Goal: Task Accomplishment & Management: Use online tool/utility

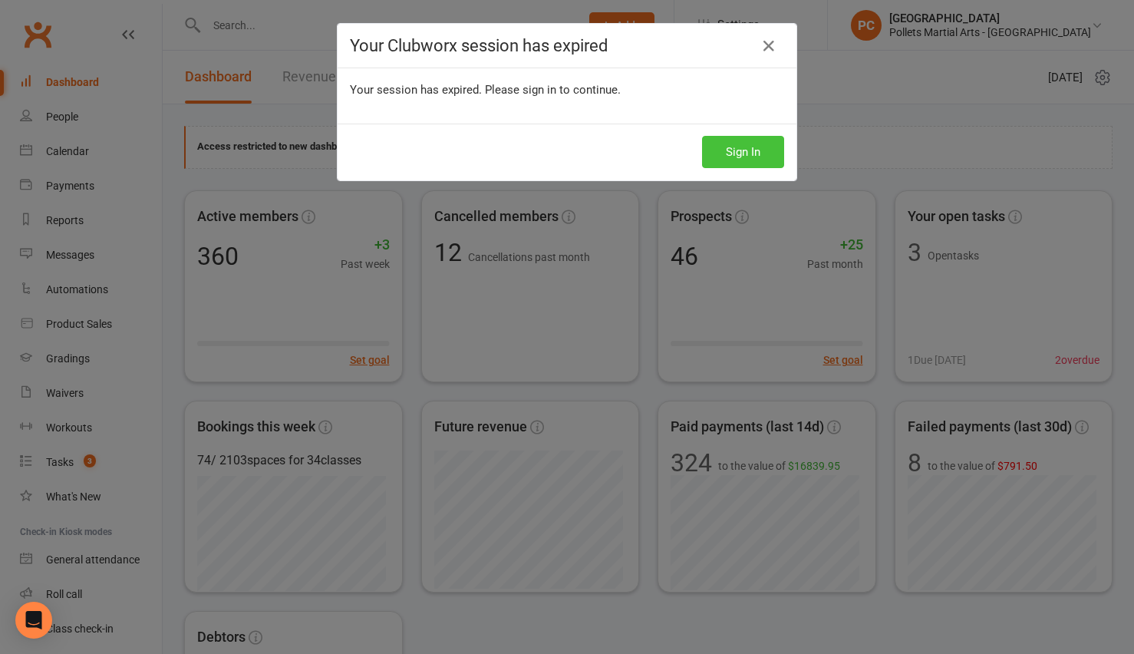
click at [749, 153] on button "Sign In" at bounding box center [743, 152] width 82 height 32
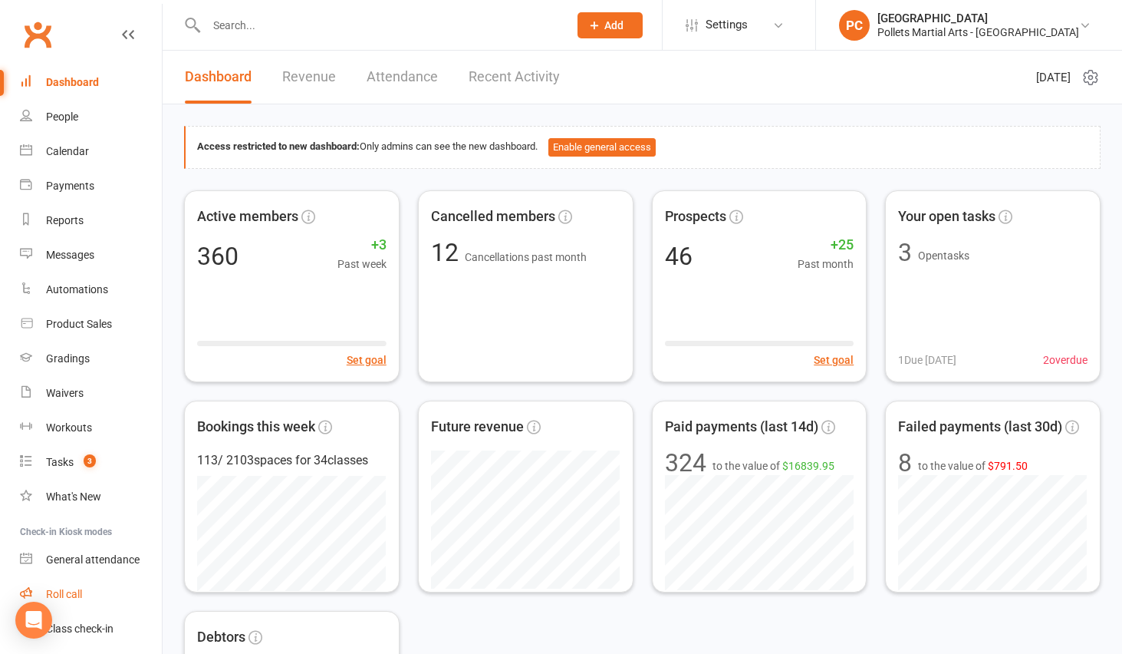
click at [56, 606] on link "Roll call" at bounding box center [91, 594] width 142 height 35
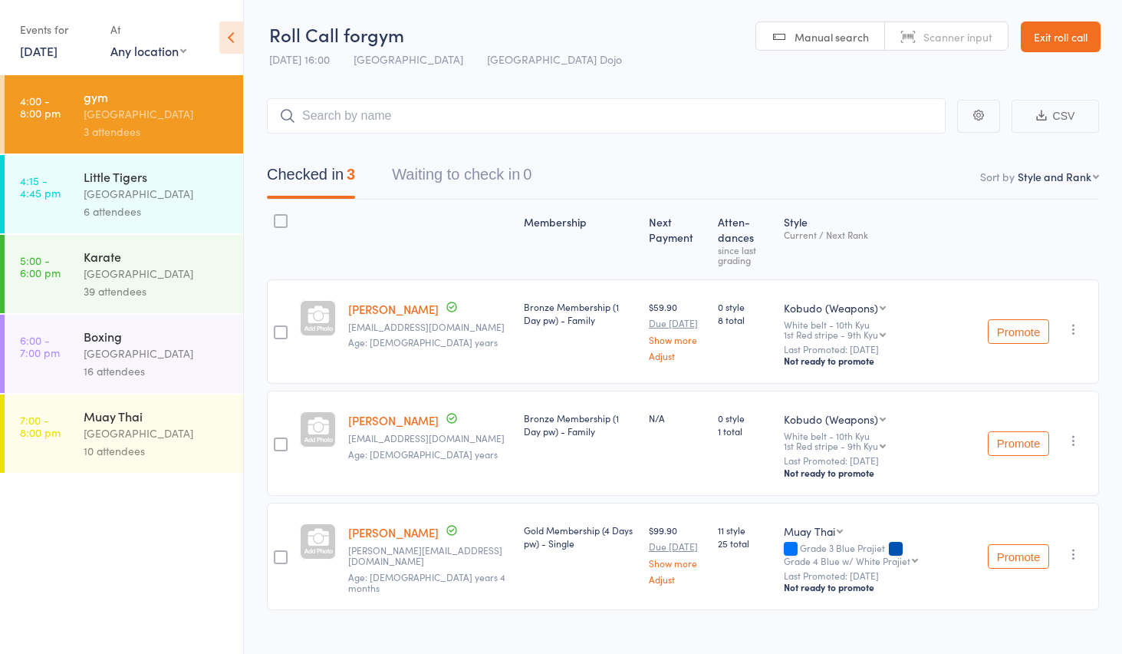
click at [132, 265] on div "[GEOGRAPHIC_DATA]" at bounding box center [157, 274] width 147 height 18
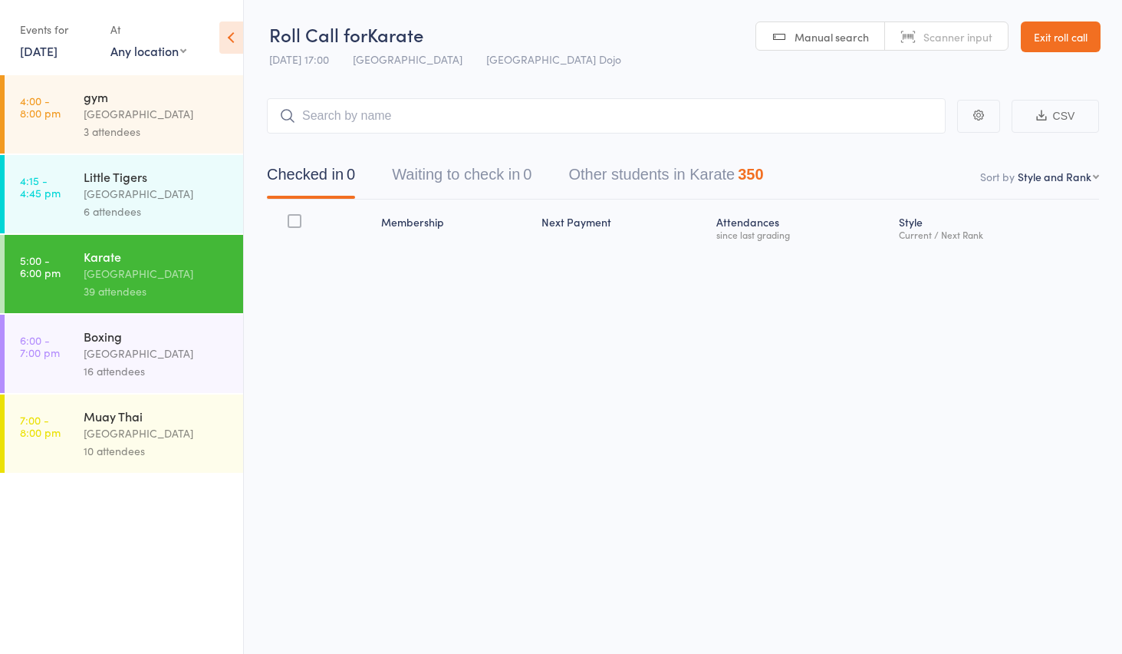
click at [146, 350] on div "[GEOGRAPHIC_DATA]" at bounding box center [157, 353] width 147 height 18
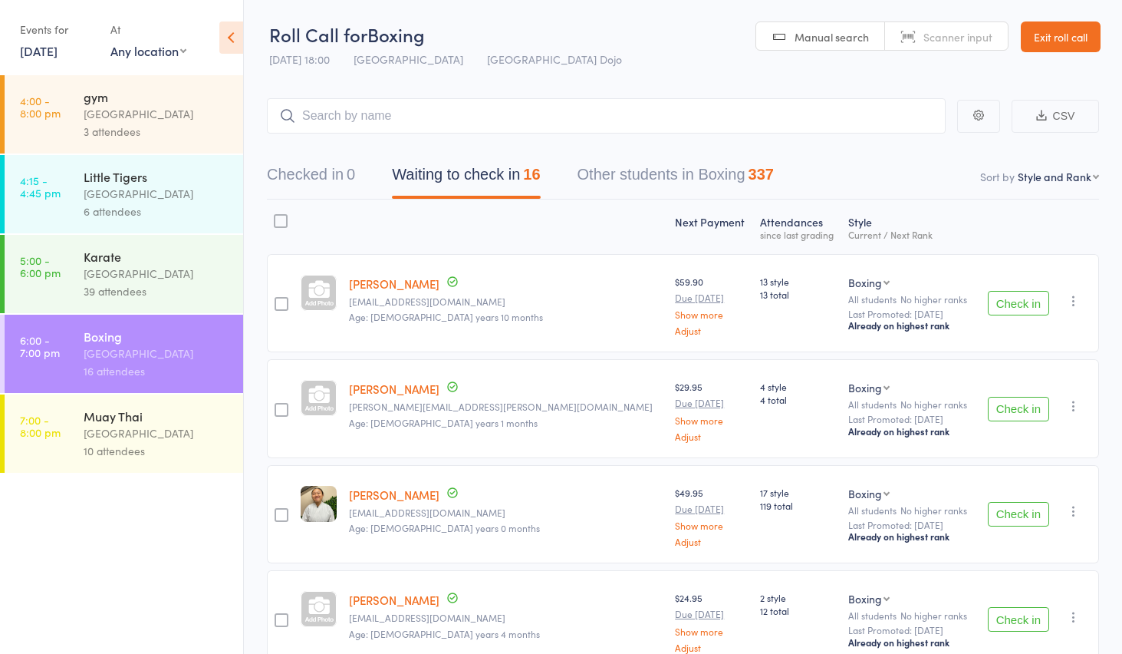
click at [1027, 405] on button "Check in" at bounding box center [1018, 409] width 61 height 25
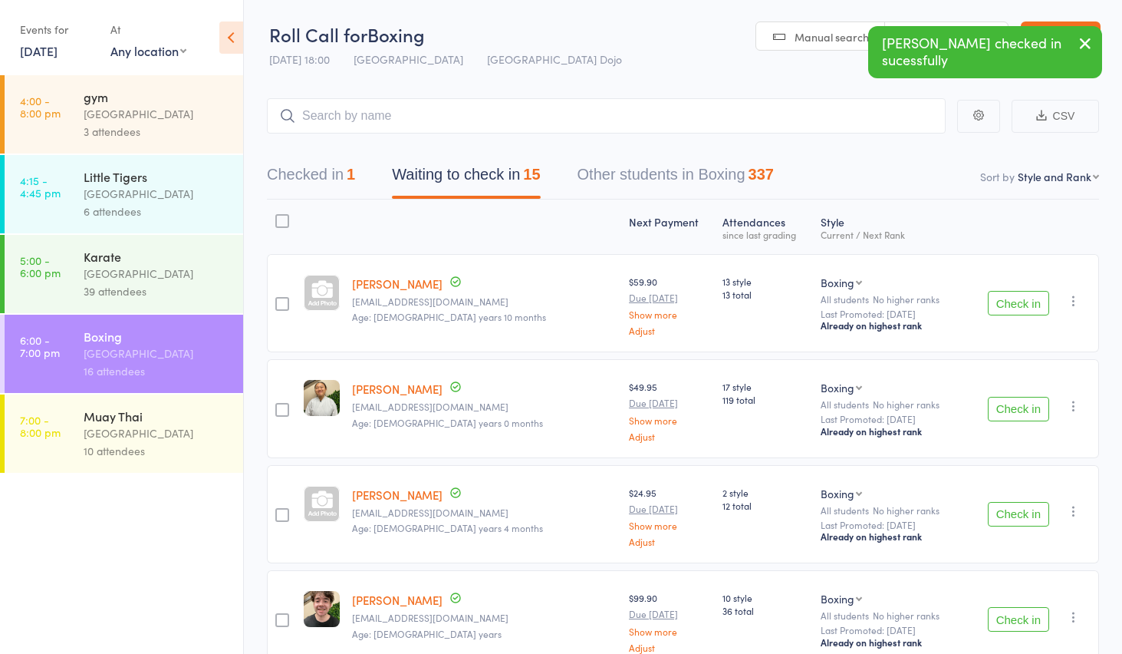
click at [1027, 405] on button "Check in" at bounding box center [1018, 409] width 61 height 25
click at [1006, 612] on button "Check in" at bounding box center [1018, 617] width 61 height 25
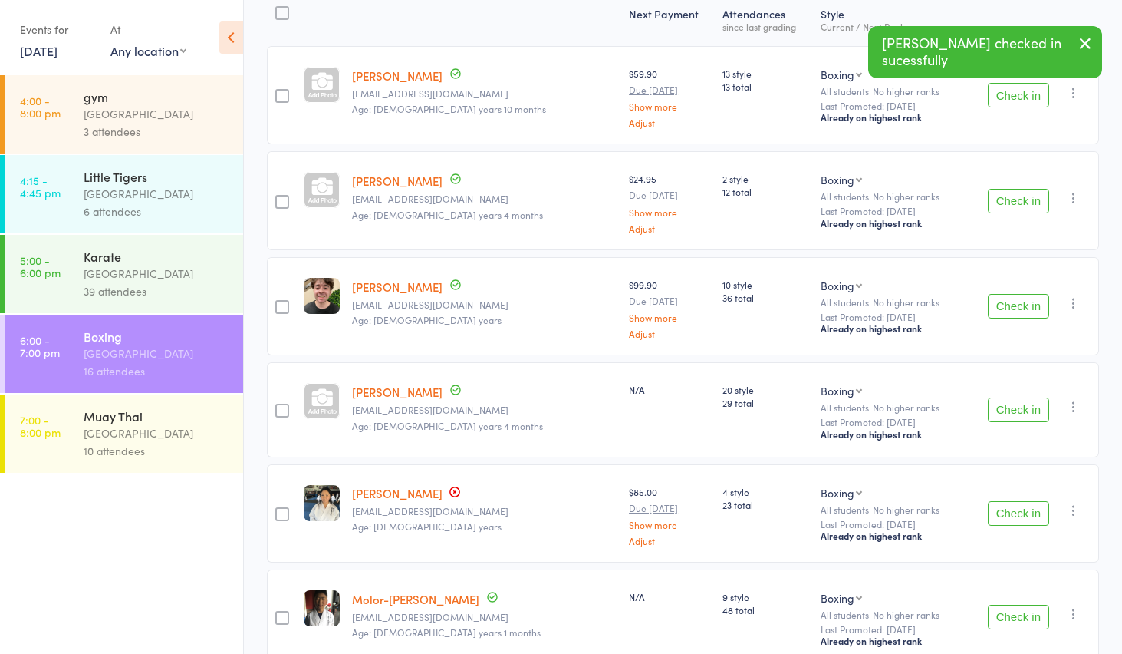
scroll to position [287, 0]
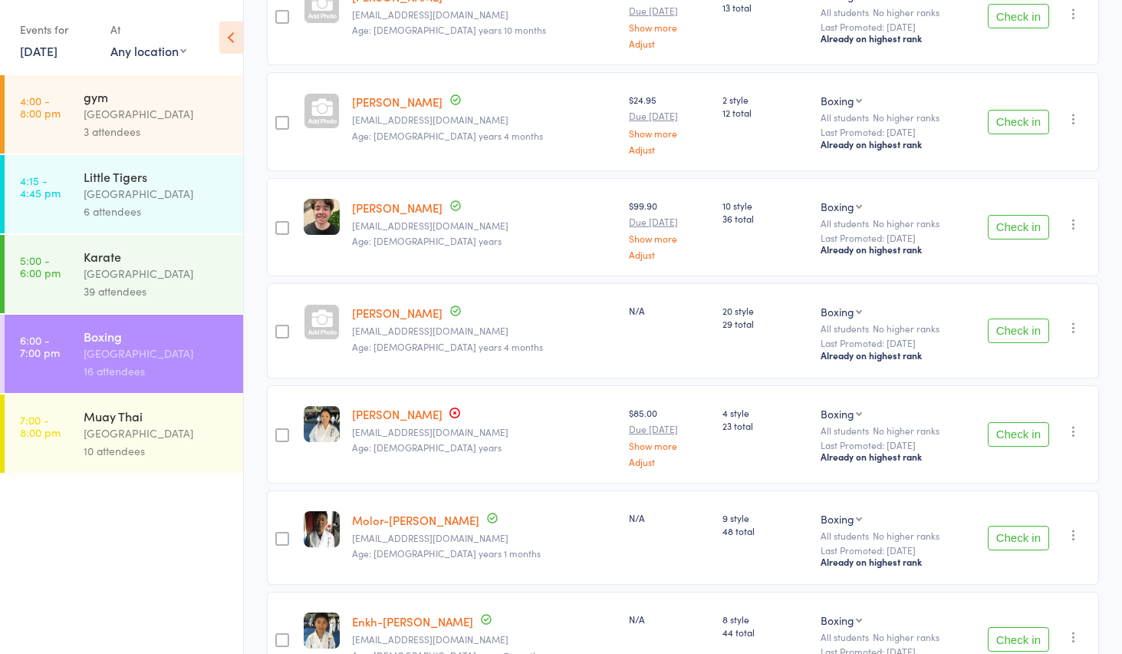
click at [1004, 437] on button "Check in" at bounding box center [1018, 434] width 61 height 25
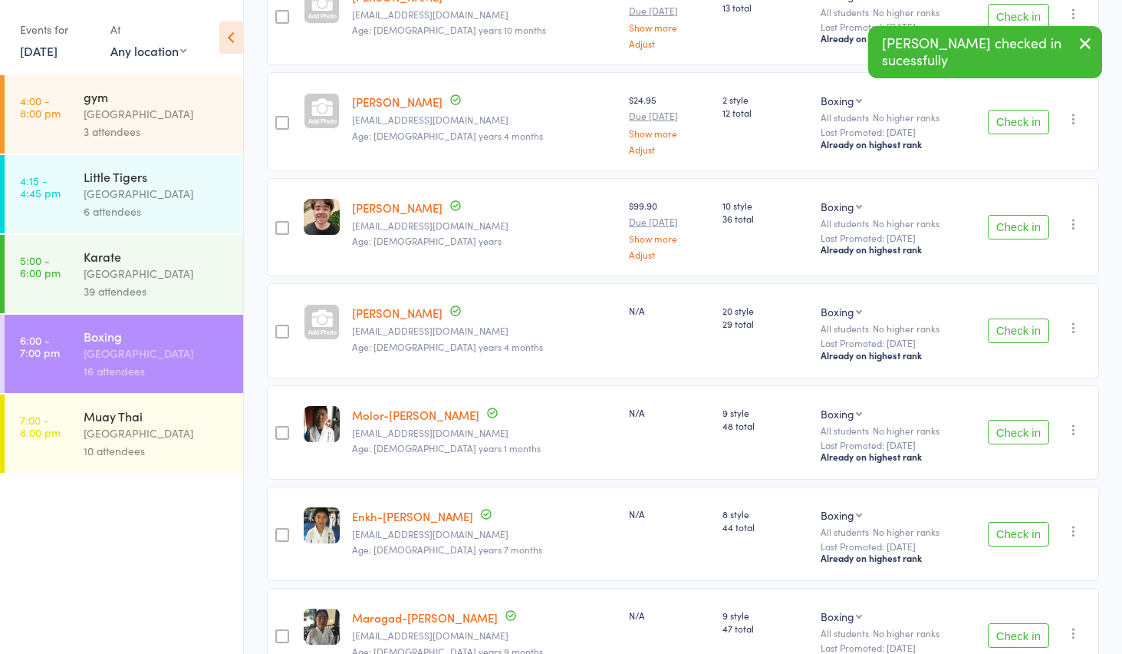
click at [1004, 437] on button "Check in" at bounding box center [1018, 432] width 61 height 25
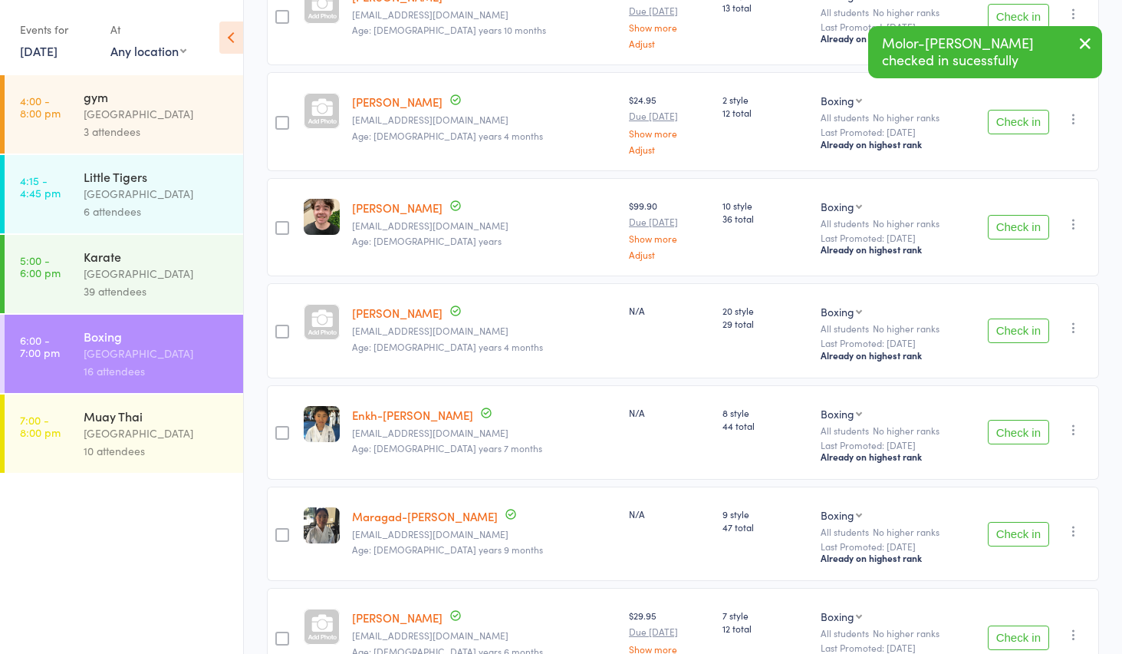
click at [1004, 437] on button "Check in" at bounding box center [1018, 432] width 61 height 25
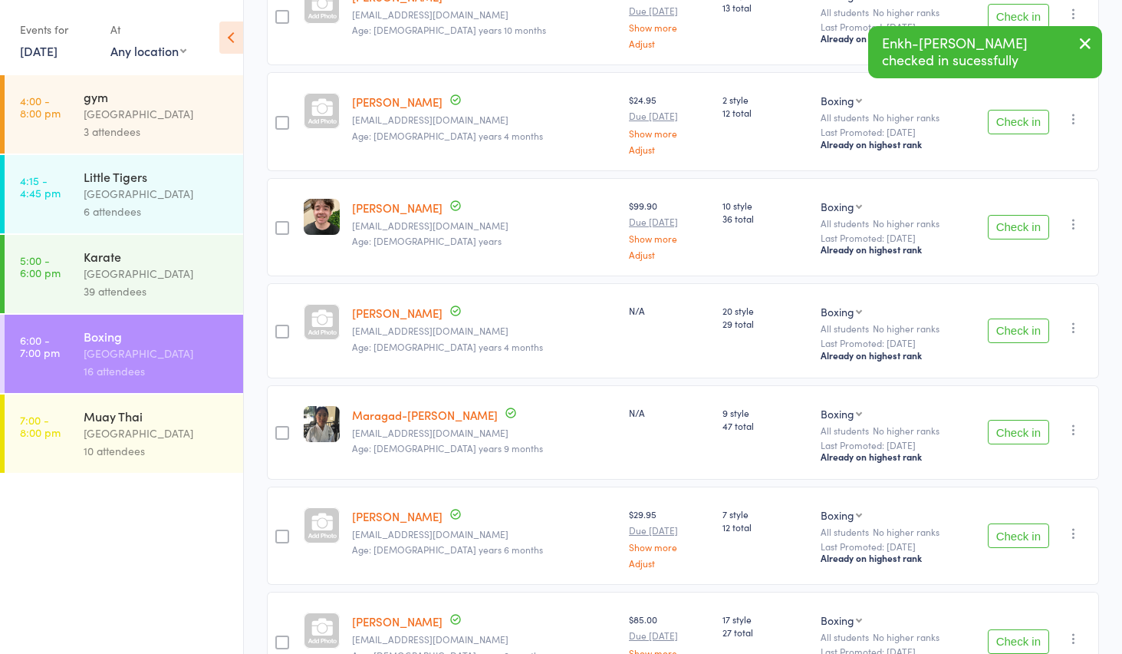
click at [1004, 437] on button "Check in" at bounding box center [1018, 432] width 61 height 25
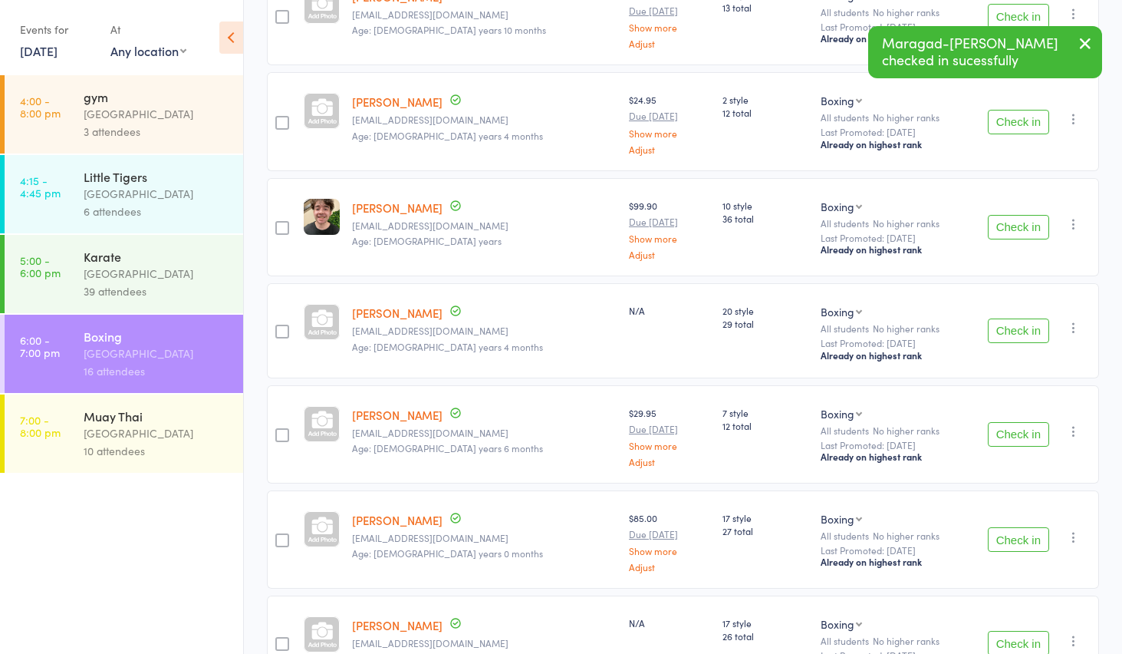
click at [1004, 437] on button "Check in" at bounding box center [1018, 434] width 61 height 25
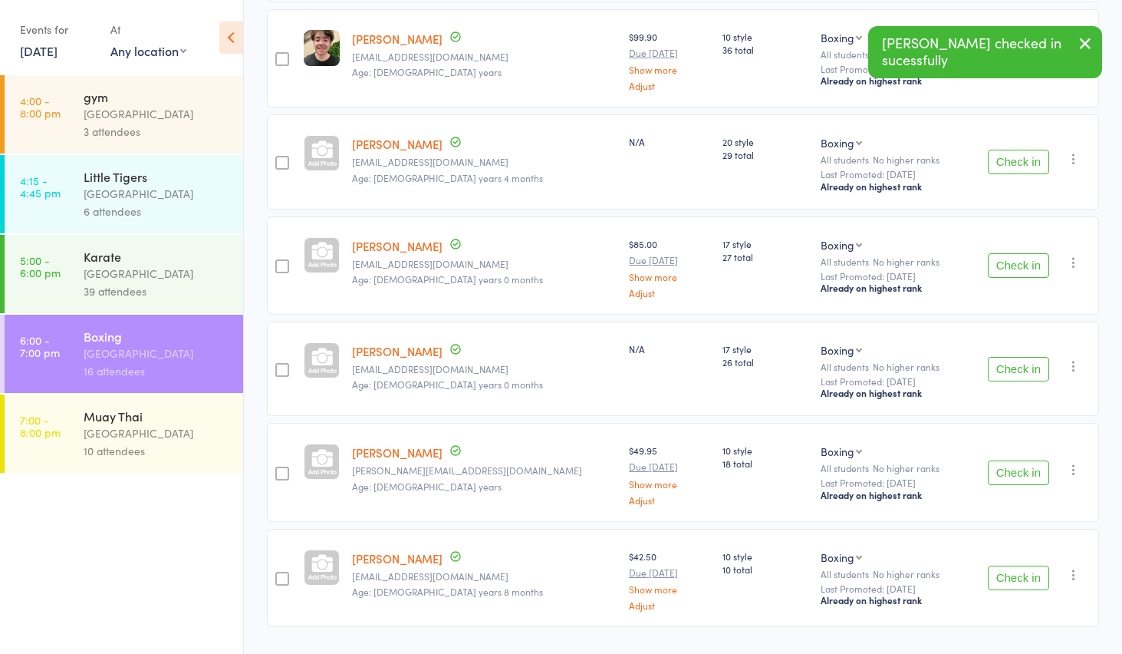
scroll to position [456, 0]
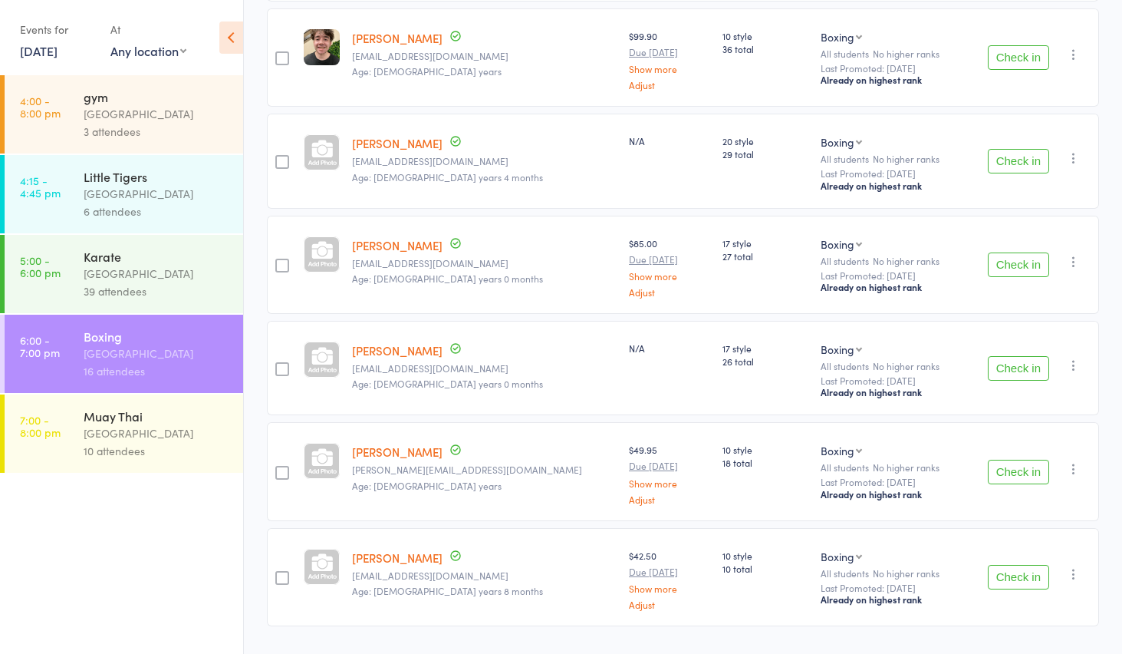
click at [1034, 584] on button "Check in" at bounding box center [1018, 577] width 61 height 25
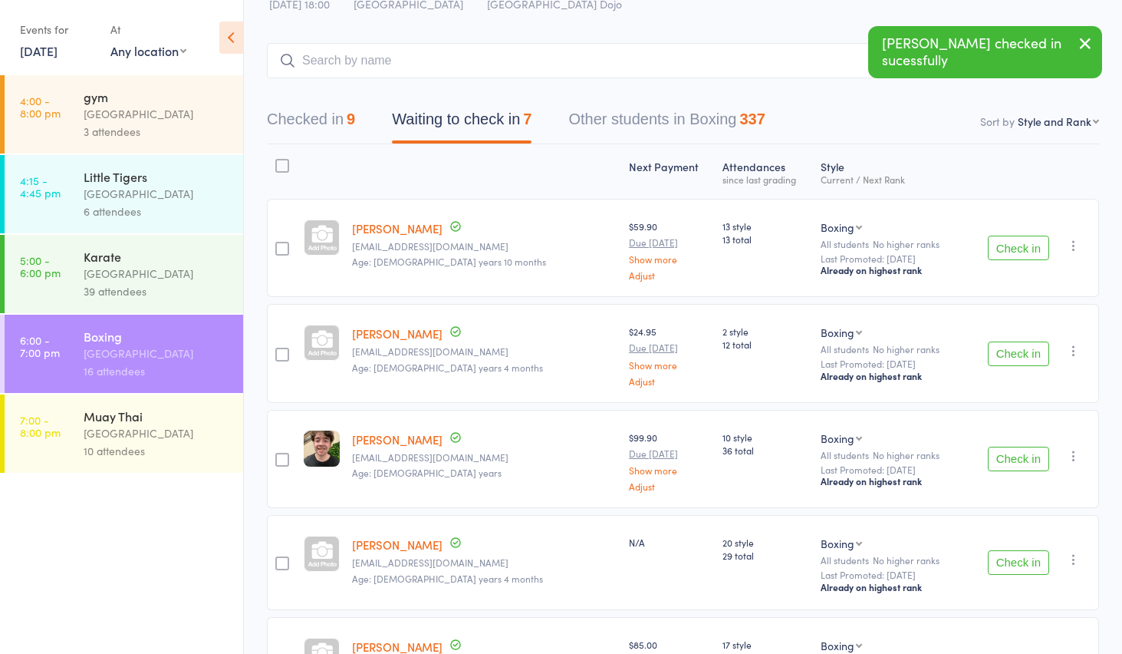
scroll to position [0, 0]
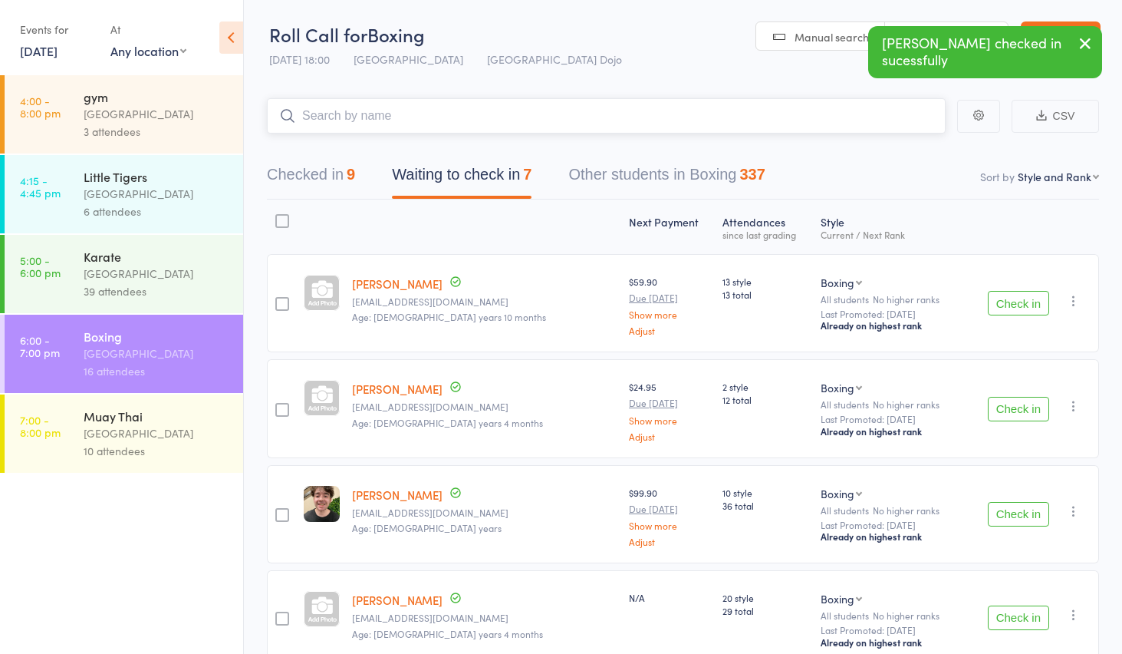
click at [434, 114] on input "search" at bounding box center [606, 115] width 679 height 35
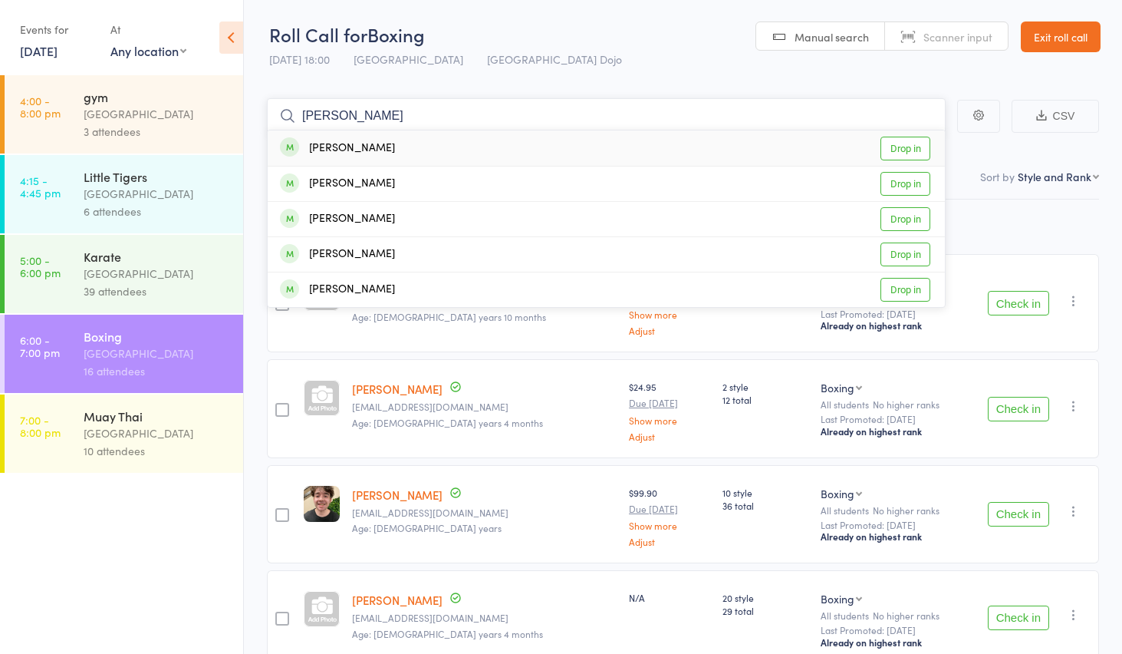
type input "angelina"
click at [927, 146] on link "Drop in" at bounding box center [906, 149] width 50 height 24
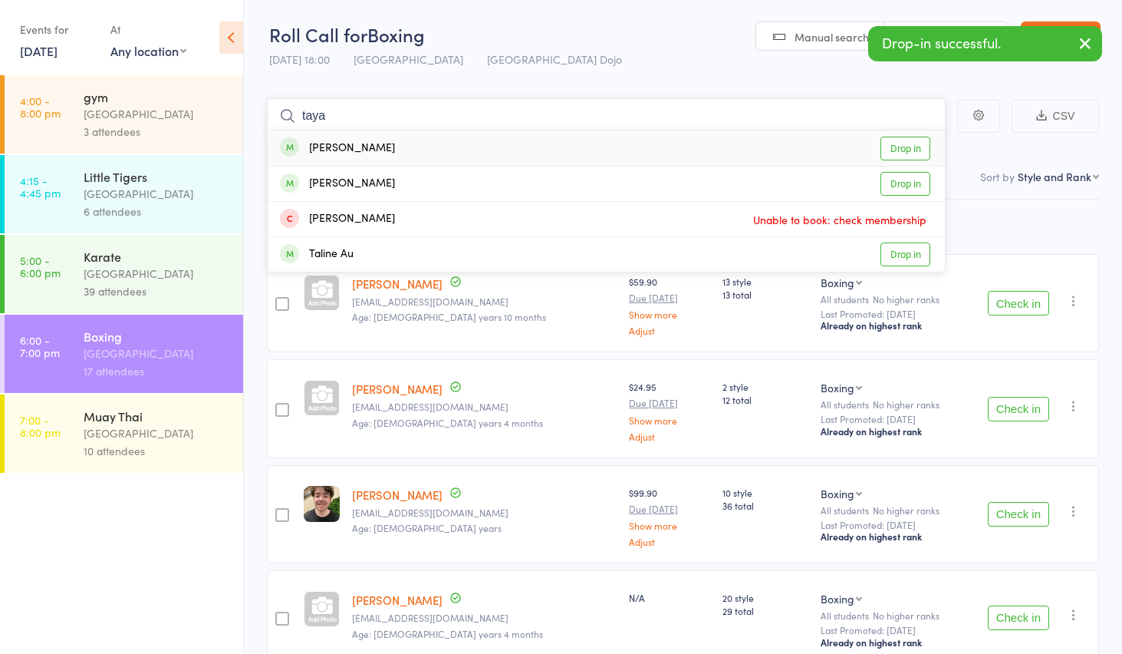
type input "taya"
click at [918, 152] on link "Drop in" at bounding box center [906, 149] width 50 height 24
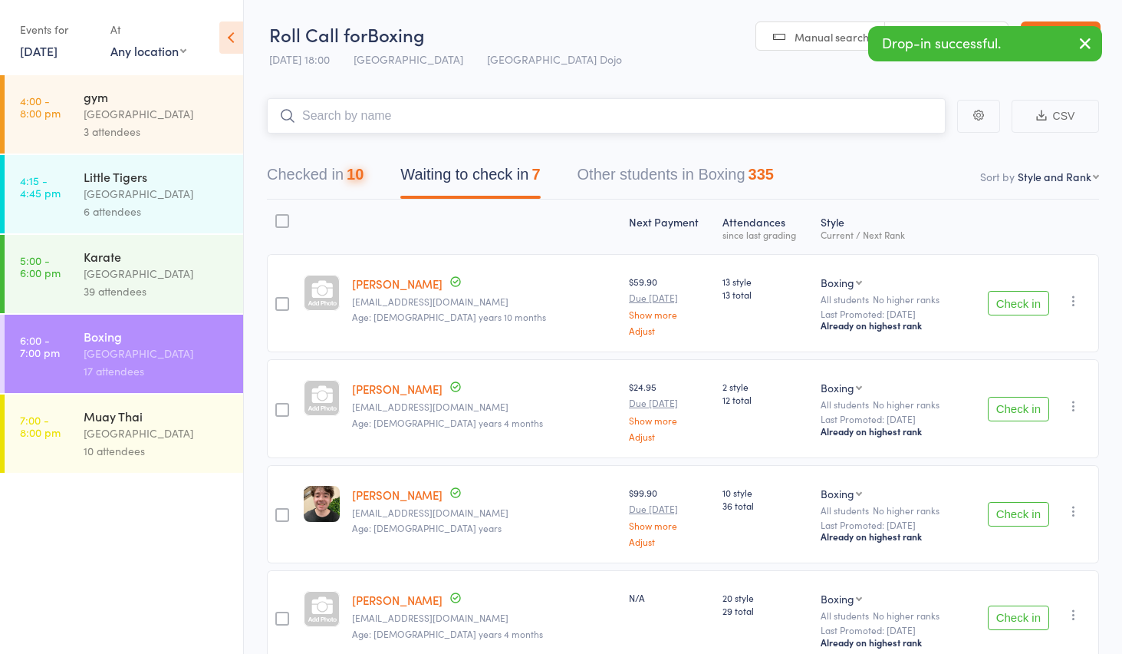
click at [431, 106] on input "search" at bounding box center [606, 115] width 679 height 35
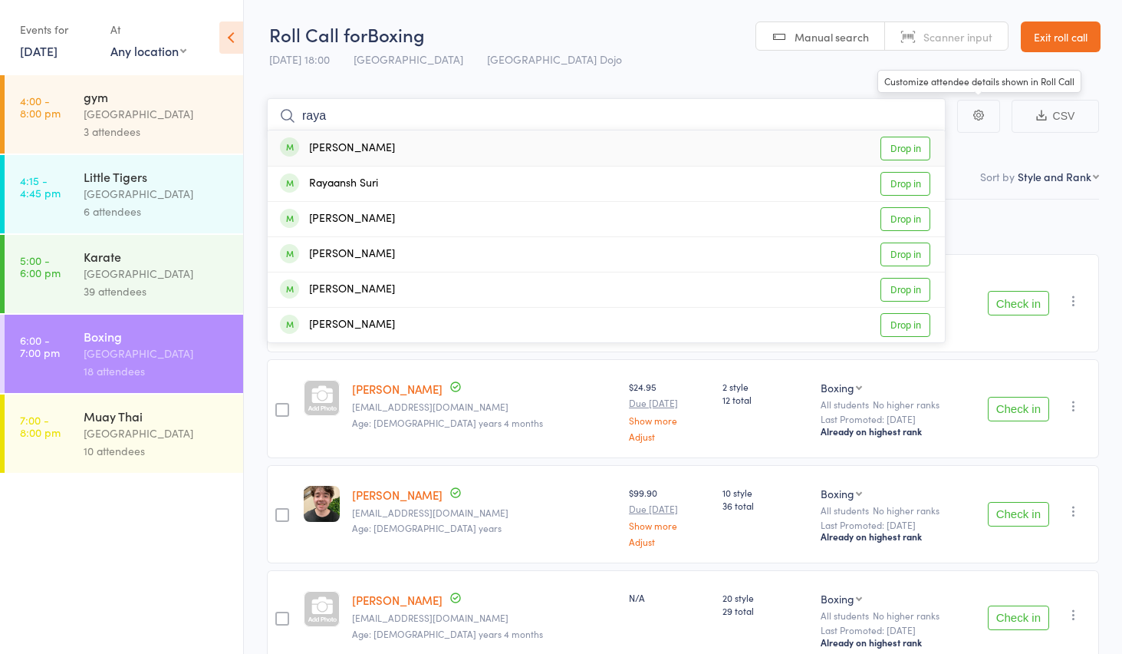
type input "raya"
click at [914, 154] on link "Drop in" at bounding box center [906, 149] width 50 height 24
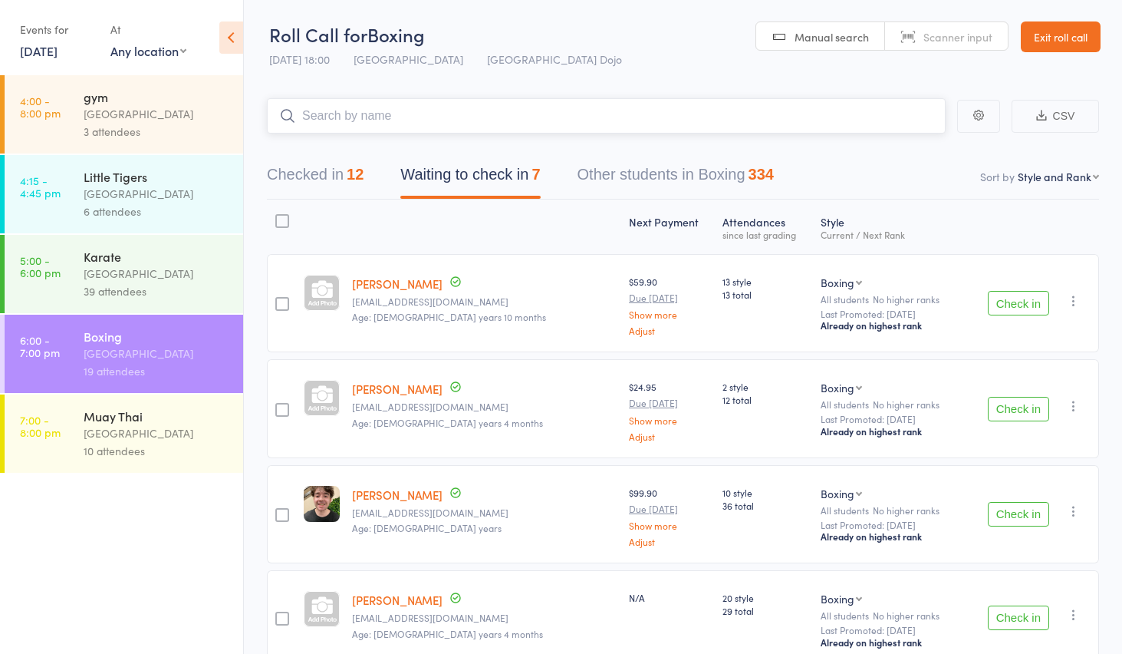
click at [299, 167] on button "Checked in 12" at bounding box center [315, 178] width 97 height 41
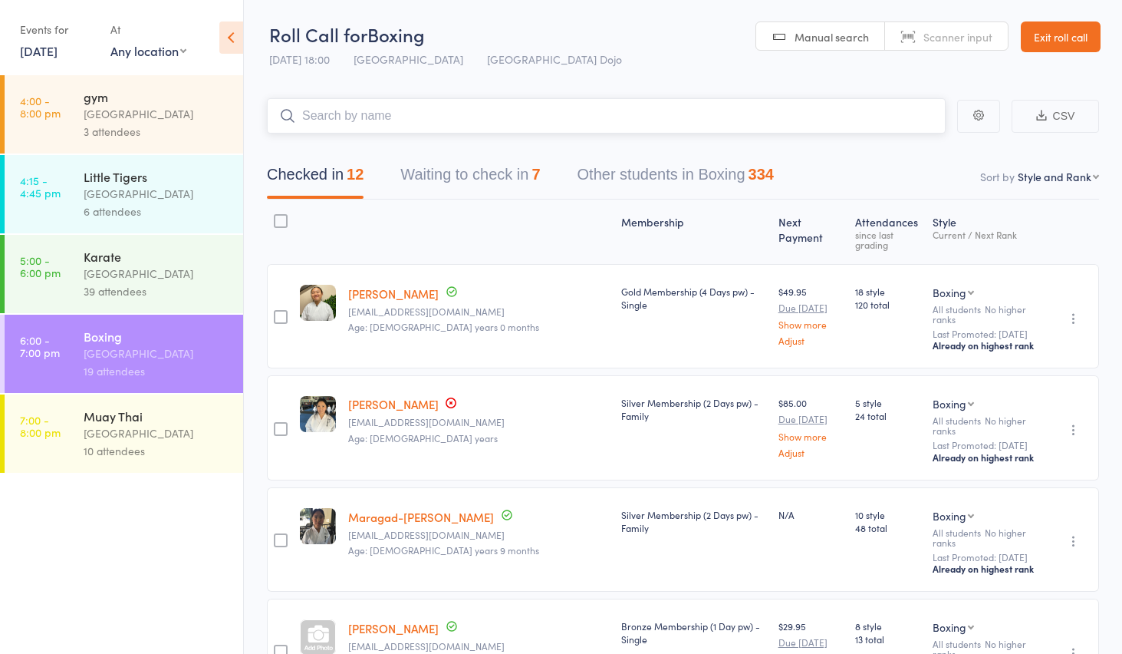
scroll to position [19, 0]
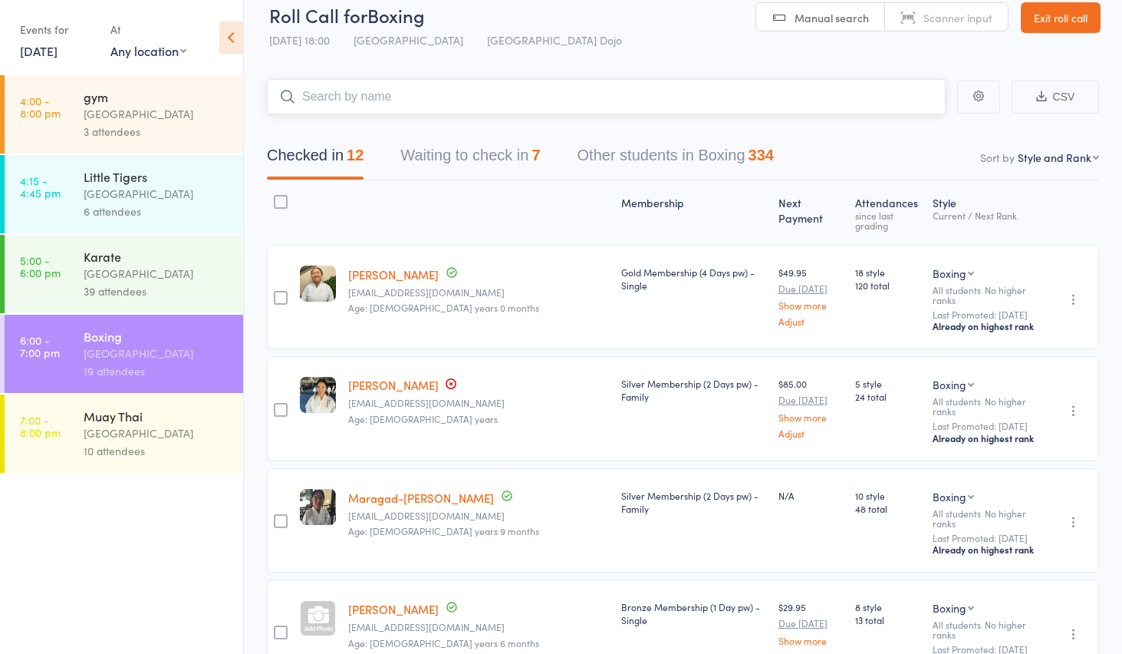
click at [510, 157] on button "Waiting to check in 7" at bounding box center [470, 159] width 140 height 41
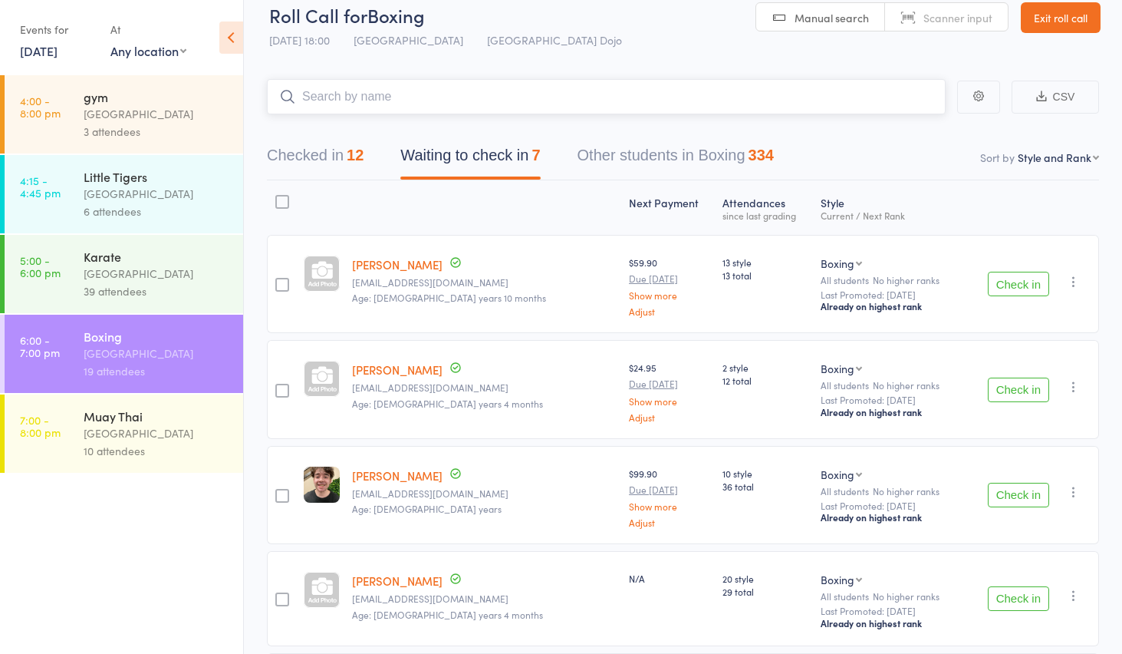
scroll to position [118, 0]
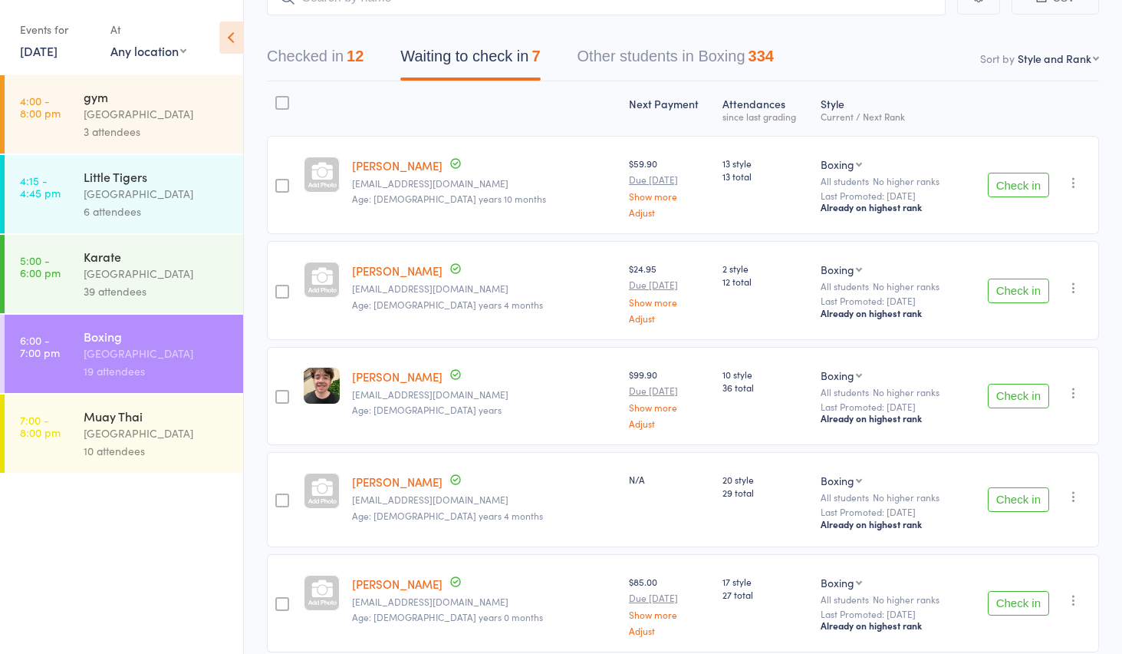
click at [1004, 505] on button "Check in" at bounding box center [1018, 499] width 61 height 25
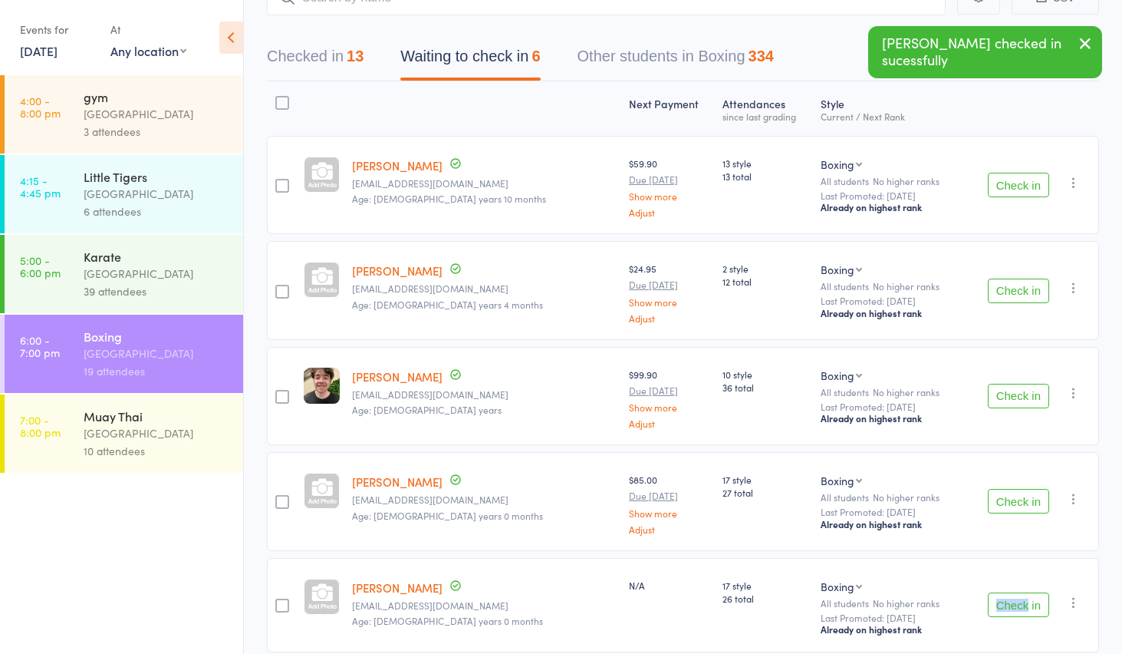
click at [1021, 610] on button "Check in" at bounding box center [1018, 604] width 61 height 25
click at [1020, 505] on button "Check in" at bounding box center [1018, 501] width 61 height 25
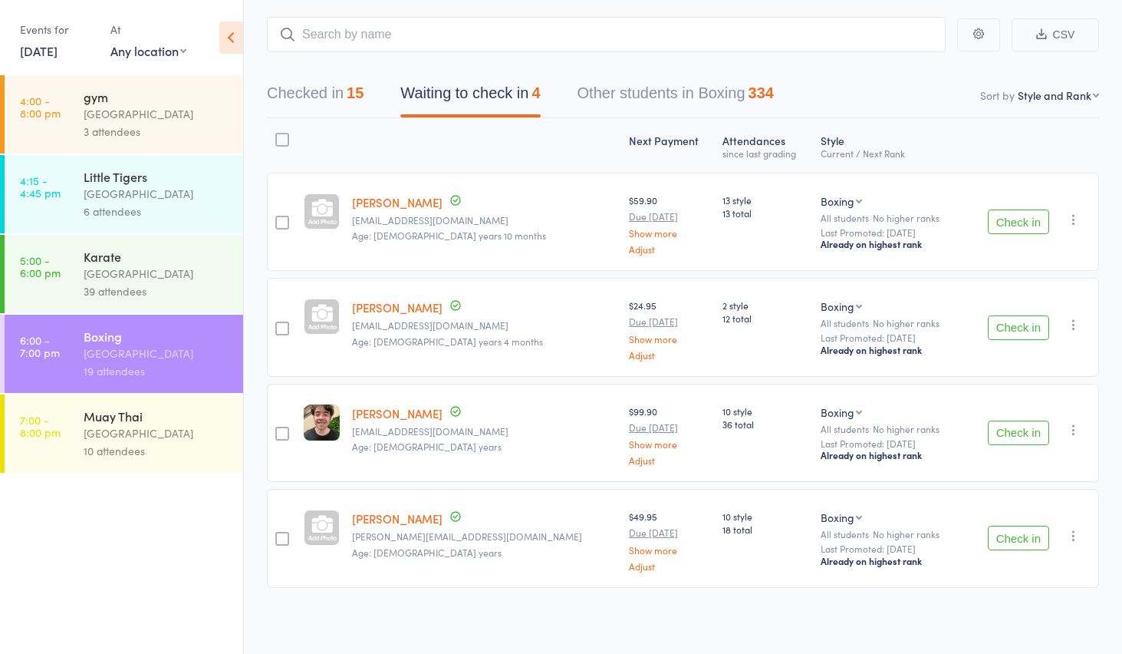
click at [1023, 431] on button "Check in" at bounding box center [1018, 432] width 61 height 25
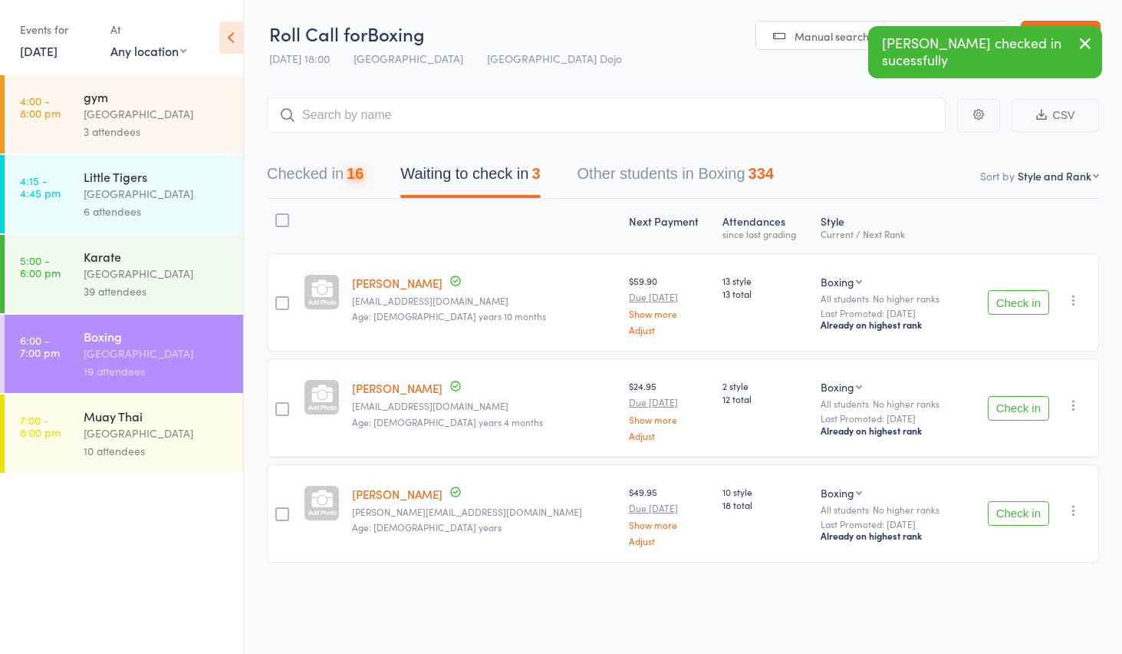
scroll to position [1, 0]
click at [405, 120] on input "search" at bounding box center [606, 114] width 679 height 35
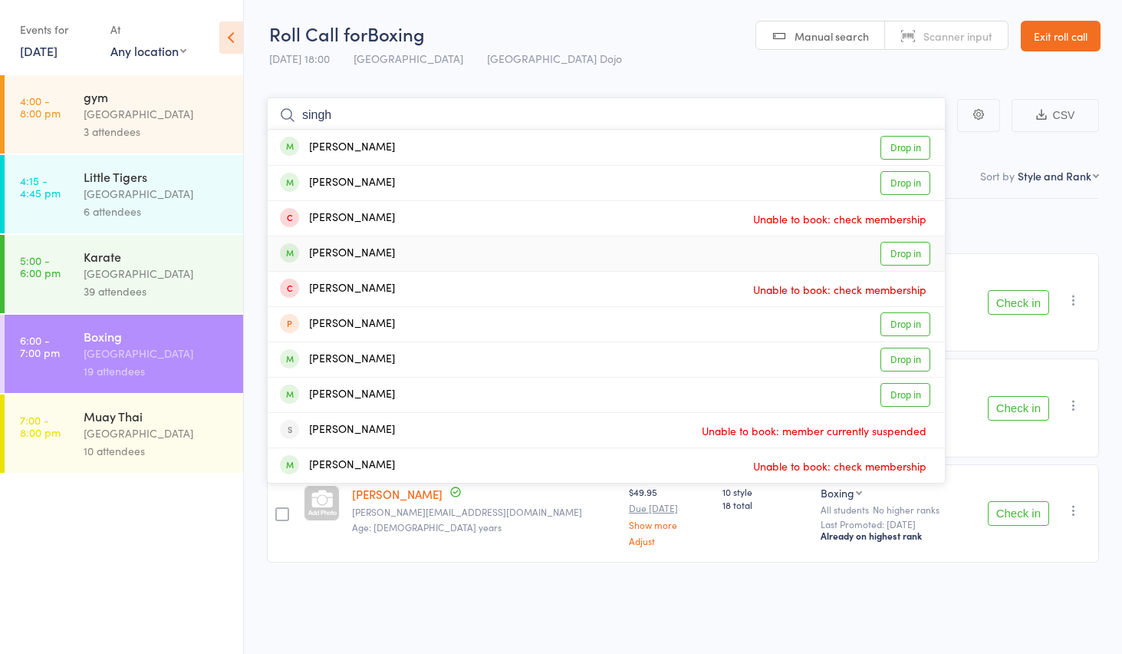
type input "singh"
click at [885, 257] on link "Drop in" at bounding box center [906, 254] width 50 height 24
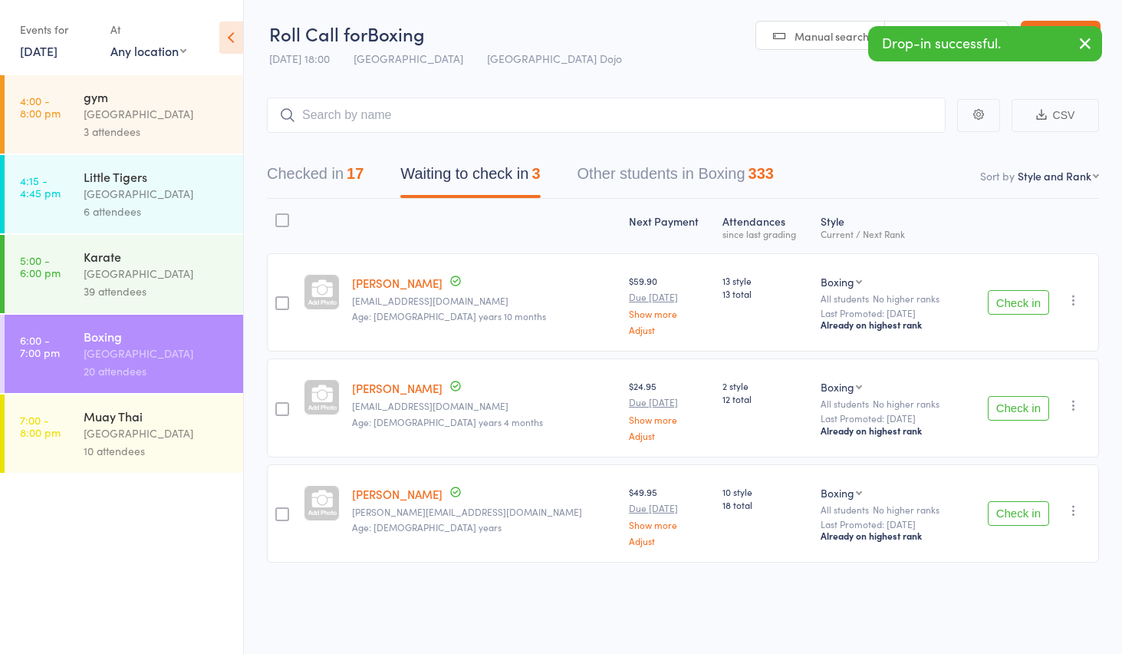
click at [1041, 305] on button "Check in" at bounding box center [1018, 302] width 61 height 25
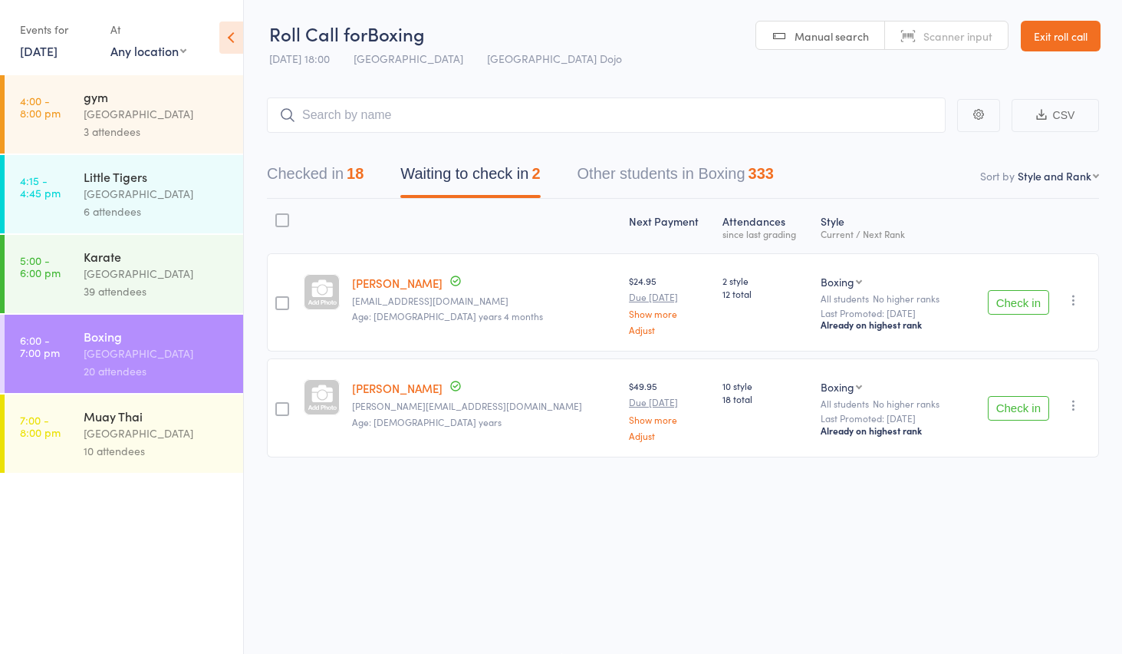
click at [1009, 307] on button "Check in" at bounding box center [1018, 302] width 61 height 25
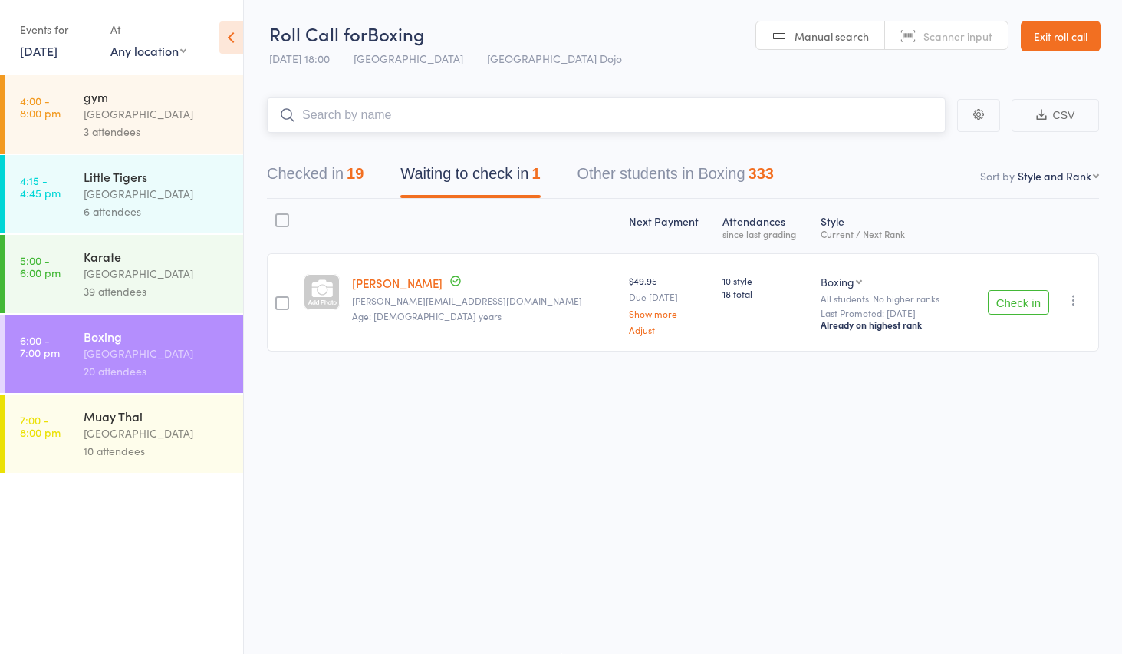
click at [433, 127] on input "search" at bounding box center [606, 114] width 679 height 35
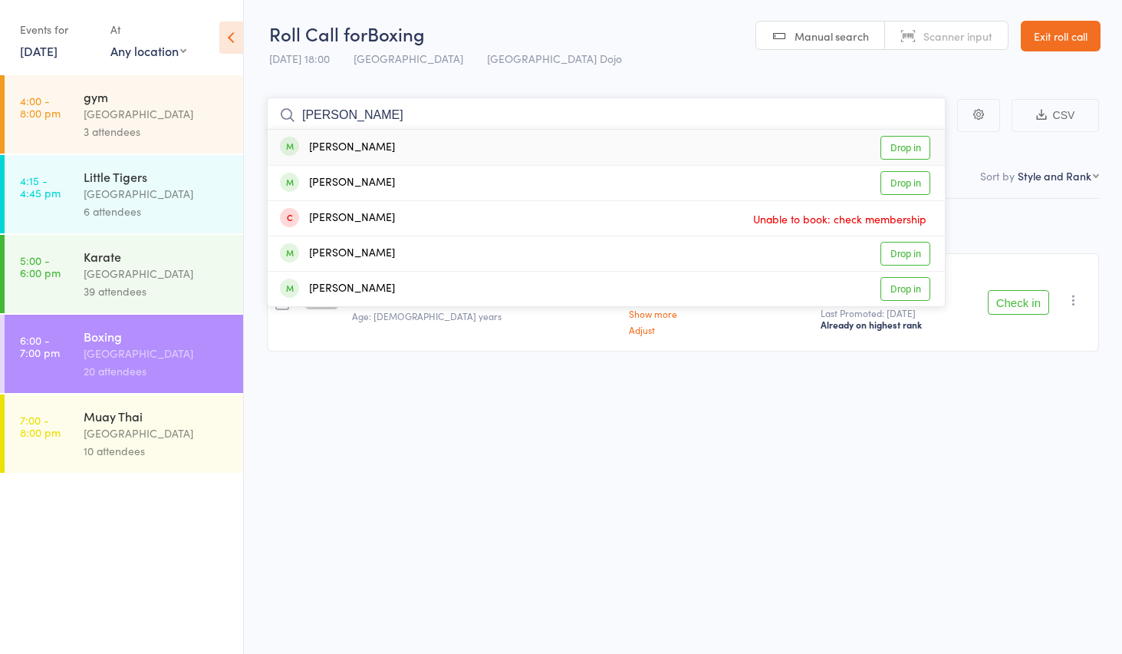
type input "vivan"
click at [897, 157] on link "Drop in" at bounding box center [906, 148] width 50 height 24
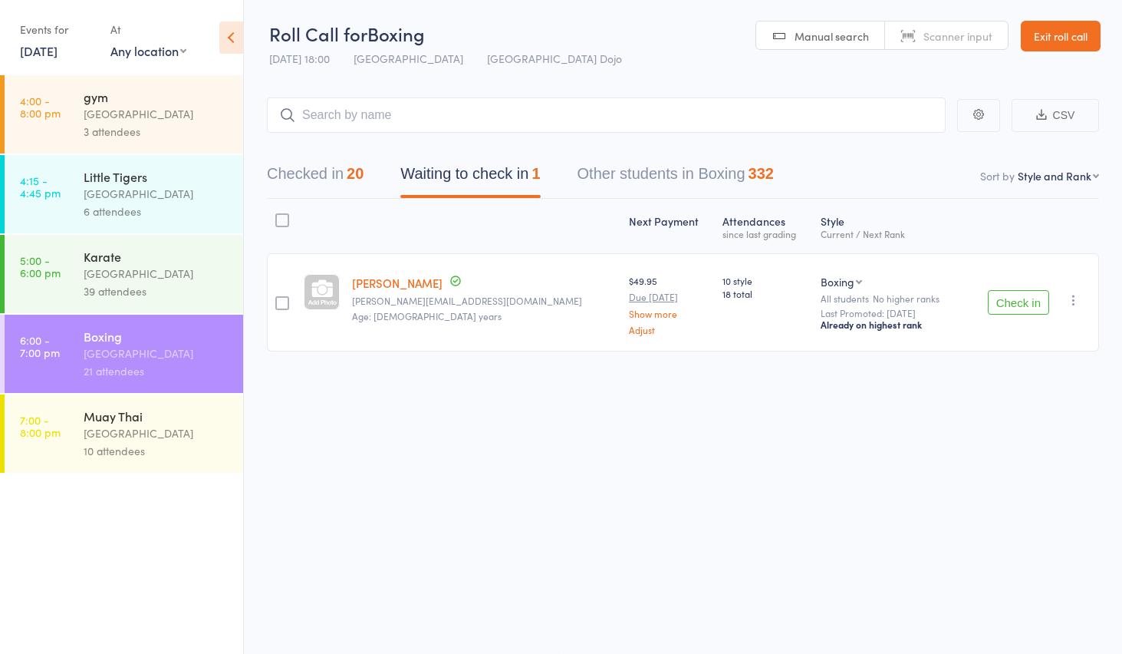
click at [1037, 310] on button "Check in" at bounding box center [1018, 302] width 61 height 25
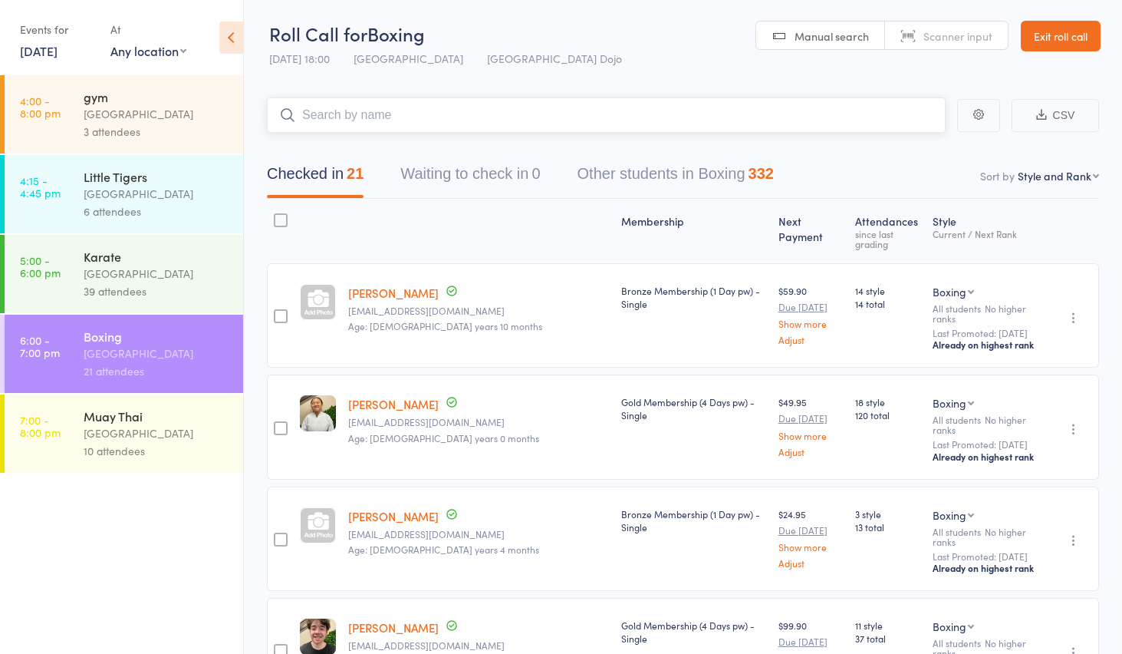
click at [563, 128] on input "search" at bounding box center [606, 114] width 679 height 35
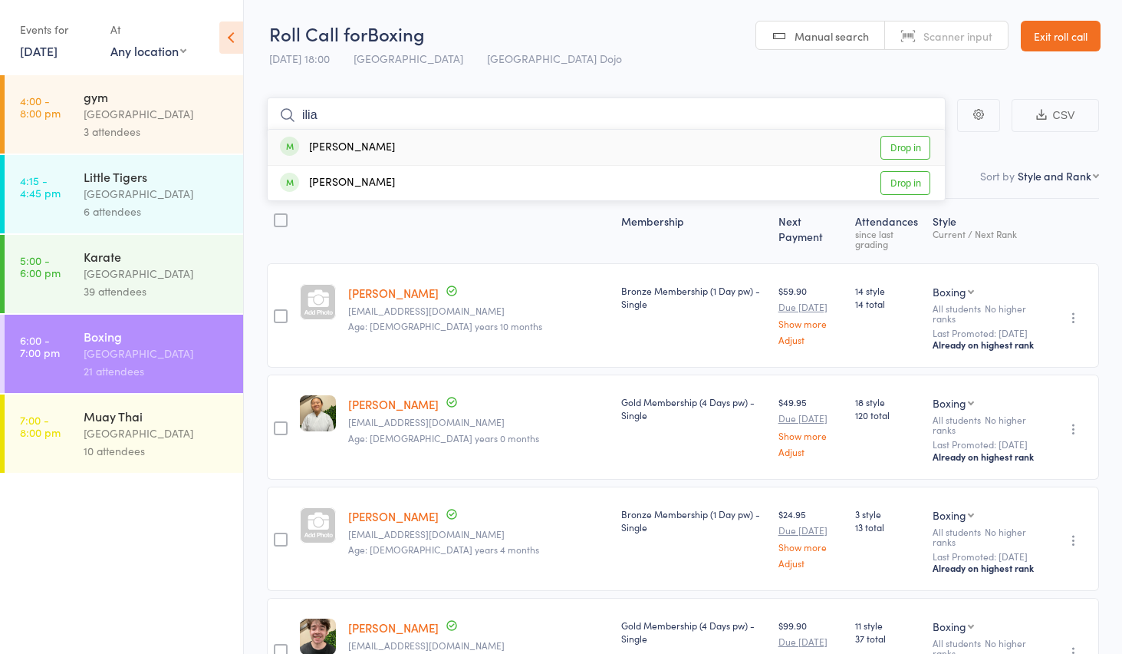
type input "ilia"
click at [900, 148] on link "Drop in" at bounding box center [906, 148] width 50 height 24
